Goal: Information Seeking & Learning: Learn about a topic

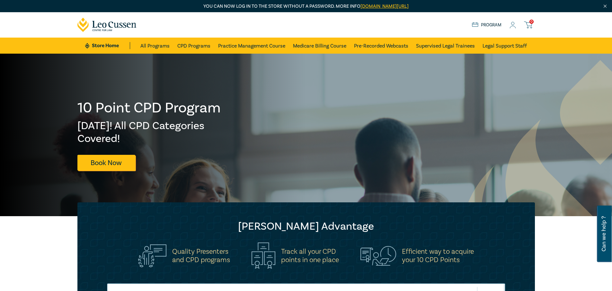
click at [513, 23] on icon at bounding box center [513, 25] width 6 height 7
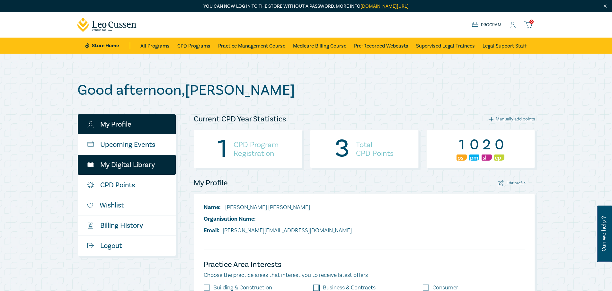
click at [128, 164] on link "My Digital Library" at bounding box center [127, 165] width 98 height 20
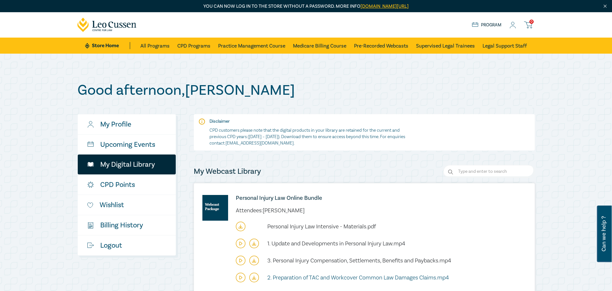
click at [297, 276] on span "2. Preparation of TAC and Workcover Common Law Damages Claims.mp4" at bounding box center [358, 277] width 182 height 7
click at [280, 262] on span "3. Personal Injury Compensation, Settlements, Benefits and Paybacks.mp4" at bounding box center [359, 260] width 184 height 7
